Goal: Use online tool/utility

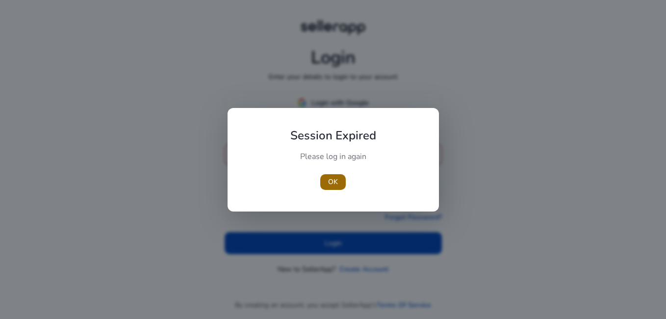
type input "**********"
click at [335, 185] on span "OK" at bounding box center [333, 182] width 10 height 10
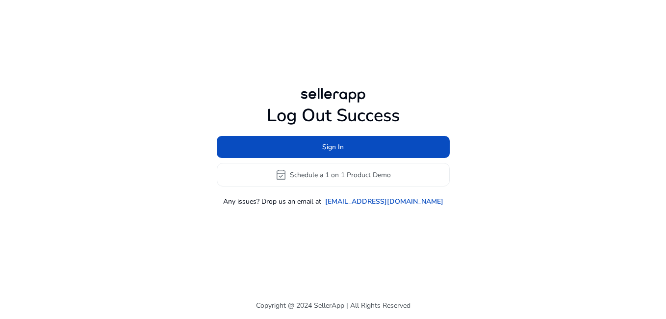
click at [331, 234] on div "Log Out Success Sign In event_available Schedule a 1 on 1 Product Demo Any issu…" at bounding box center [333, 146] width 564 height 292
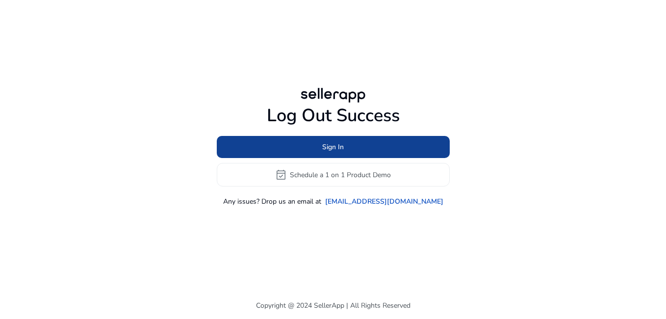
click at [314, 143] on span at bounding box center [333, 147] width 233 height 24
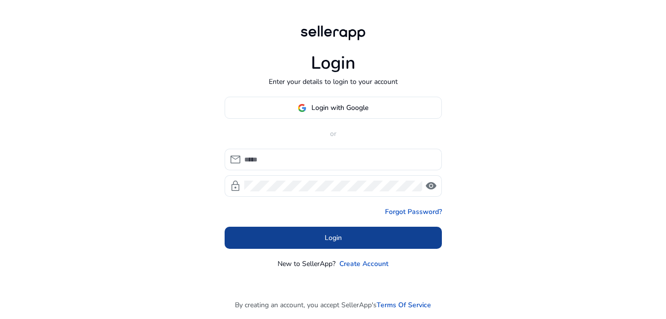
type input "**********"
click at [302, 236] on span at bounding box center [333, 238] width 217 height 24
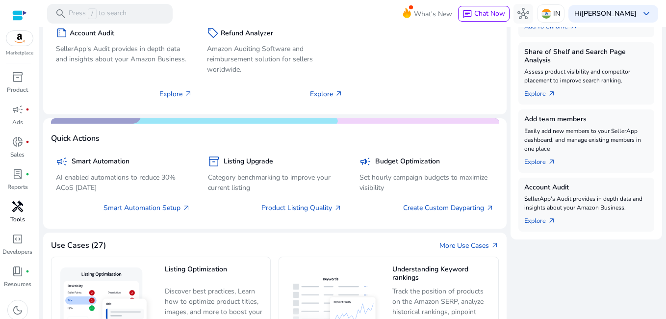
click at [16, 214] on link "handyman Tools" at bounding box center [17, 215] width 35 height 32
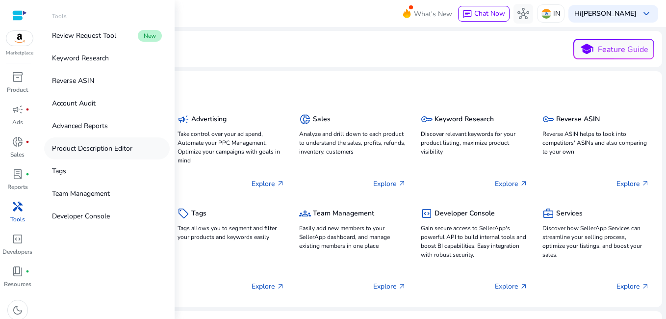
click at [105, 150] on p "Product Description Editor" at bounding box center [92, 148] width 80 height 10
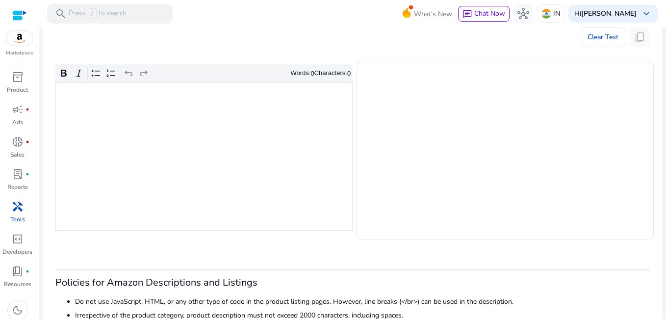
scroll to position [196, 0]
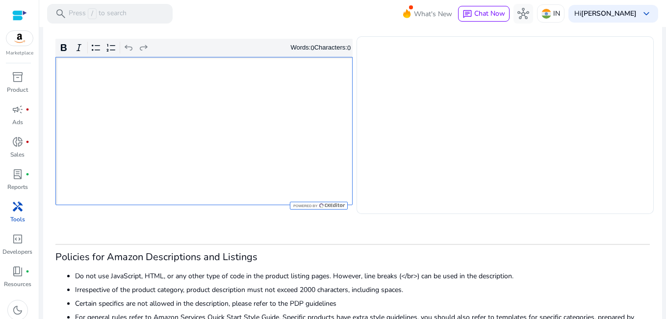
click at [180, 149] on div "Rich Text Editor. Editing area: main. Press Alt+0 for help." at bounding box center [203, 131] width 297 height 148
type textarea "**********"
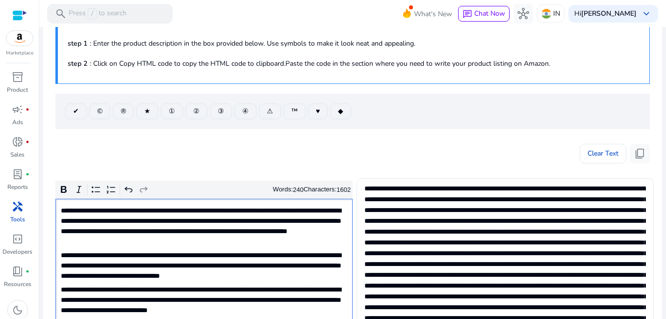
scroll to position [13, 0]
click at [416, 189] on textarea at bounding box center [504, 279] width 280 height 192
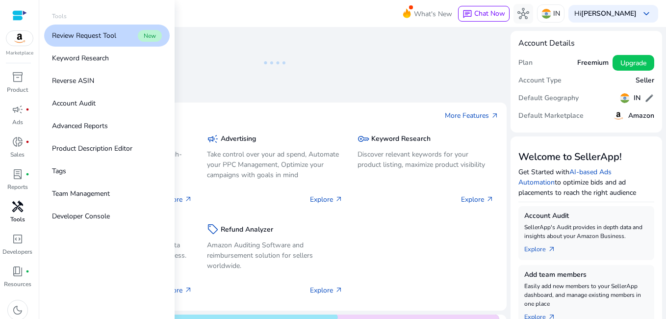
click at [21, 206] on span "handyman" at bounding box center [18, 207] width 12 height 12
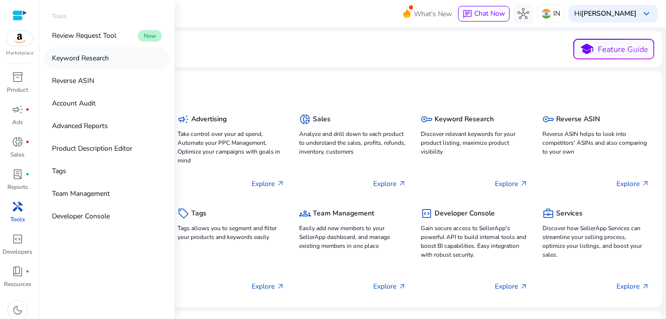
click at [91, 55] on p "Keyword Research" at bounding box center [80, 58] width 57 height 10
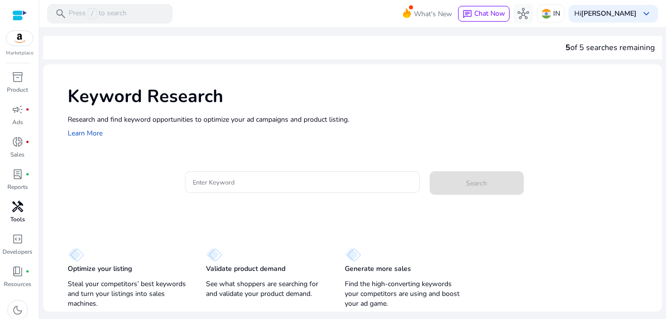
click at [13, 206] on span "handyman" at bounding box center [18, 207] width 12 height 12
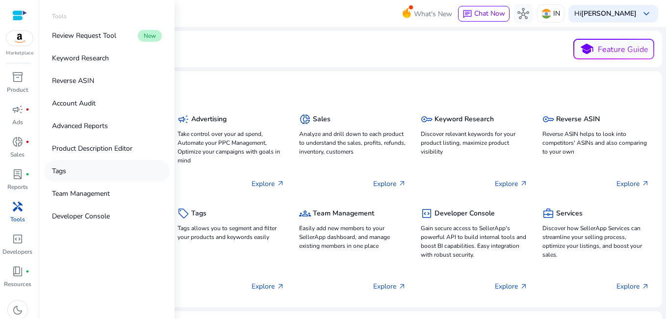
click at [72, 171] on link "Tags" at bounding box center [107, 171] width 126 height 22
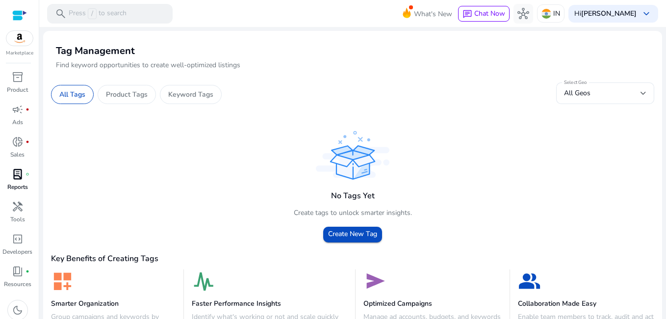
click at [16, 194] on link "lab_profile fiber_manual_record Reports" at bounding box center [17, 182] width 35 height 32
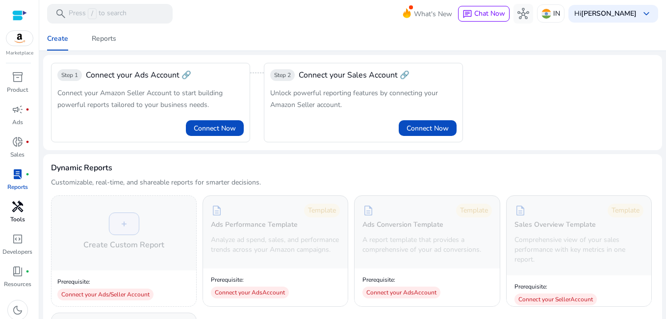
click at [16, 206] on span "handyman" at bounding box center [18, 207] width 12 height 12
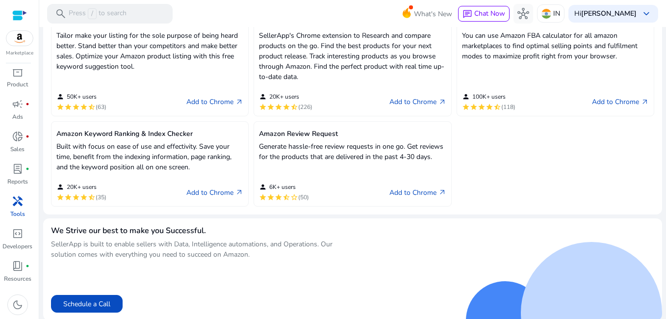
scroll to position [338, 0]
